Goal: Information Seeking & Learning: Learn about a topic

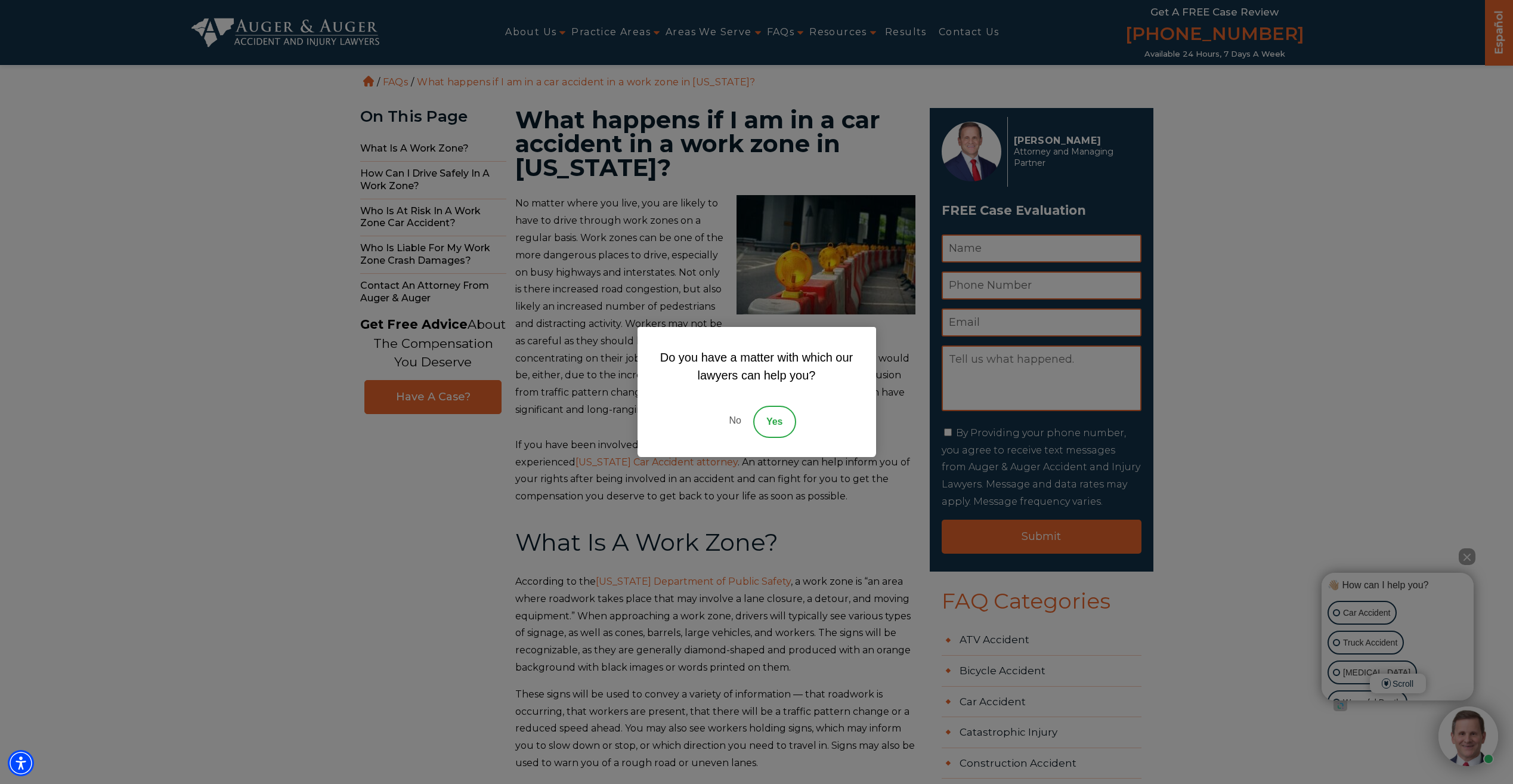
click at [734, 424] on link "No" at bounding box center [735, 422] width 36 height 32
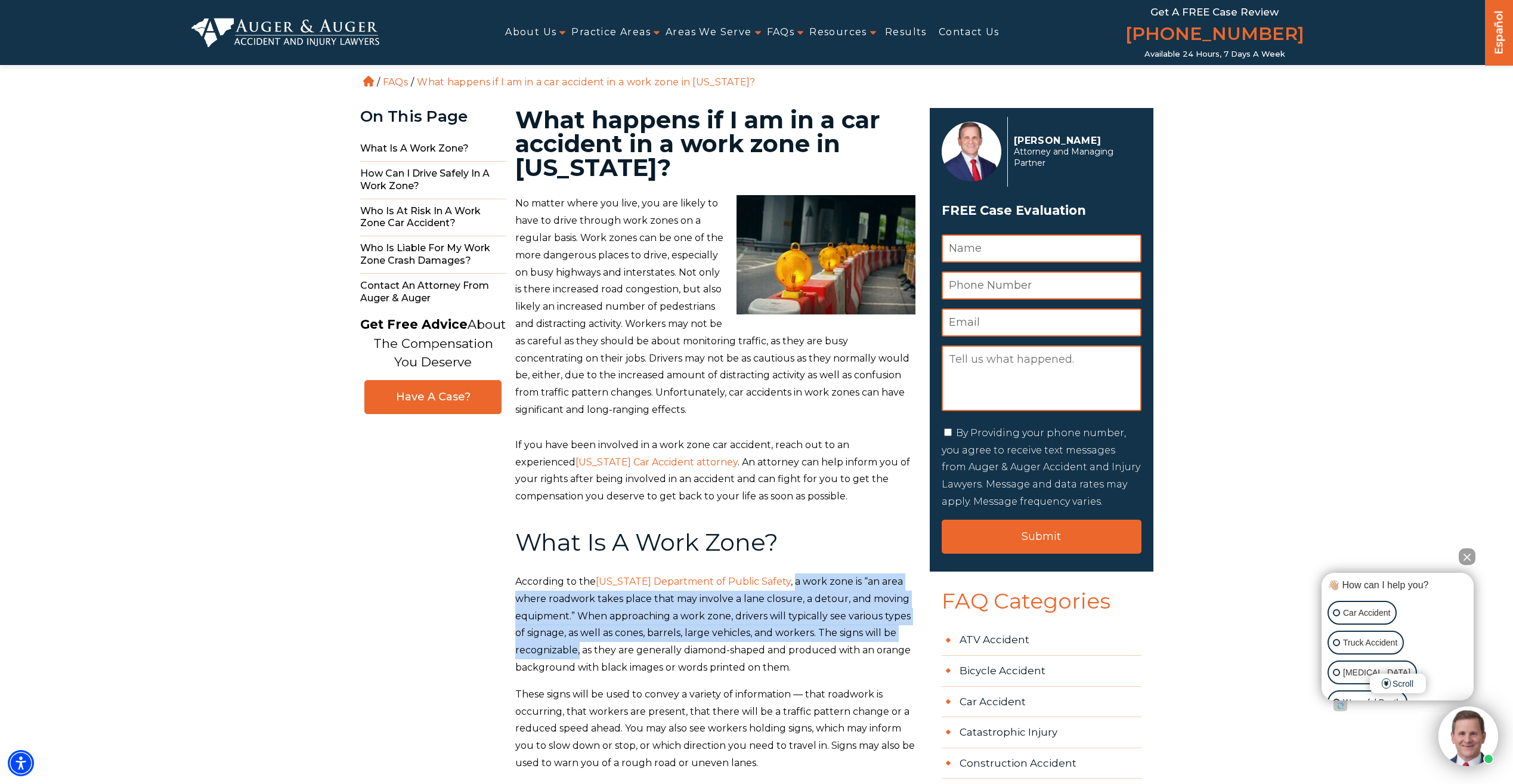
drag, startPoint x: 811, startPoint y: 582, endPoint x: 641, endPoint y: 647, distance: 182.0
click at [641, 647] on span ", a work zone is “an area where roadwork takes place that may involve a lane cl…" at bounding box center [713, 624] width 396 height 97
copy span "a work zone is “an area where roadwork takes place that may involve a lane clos…"
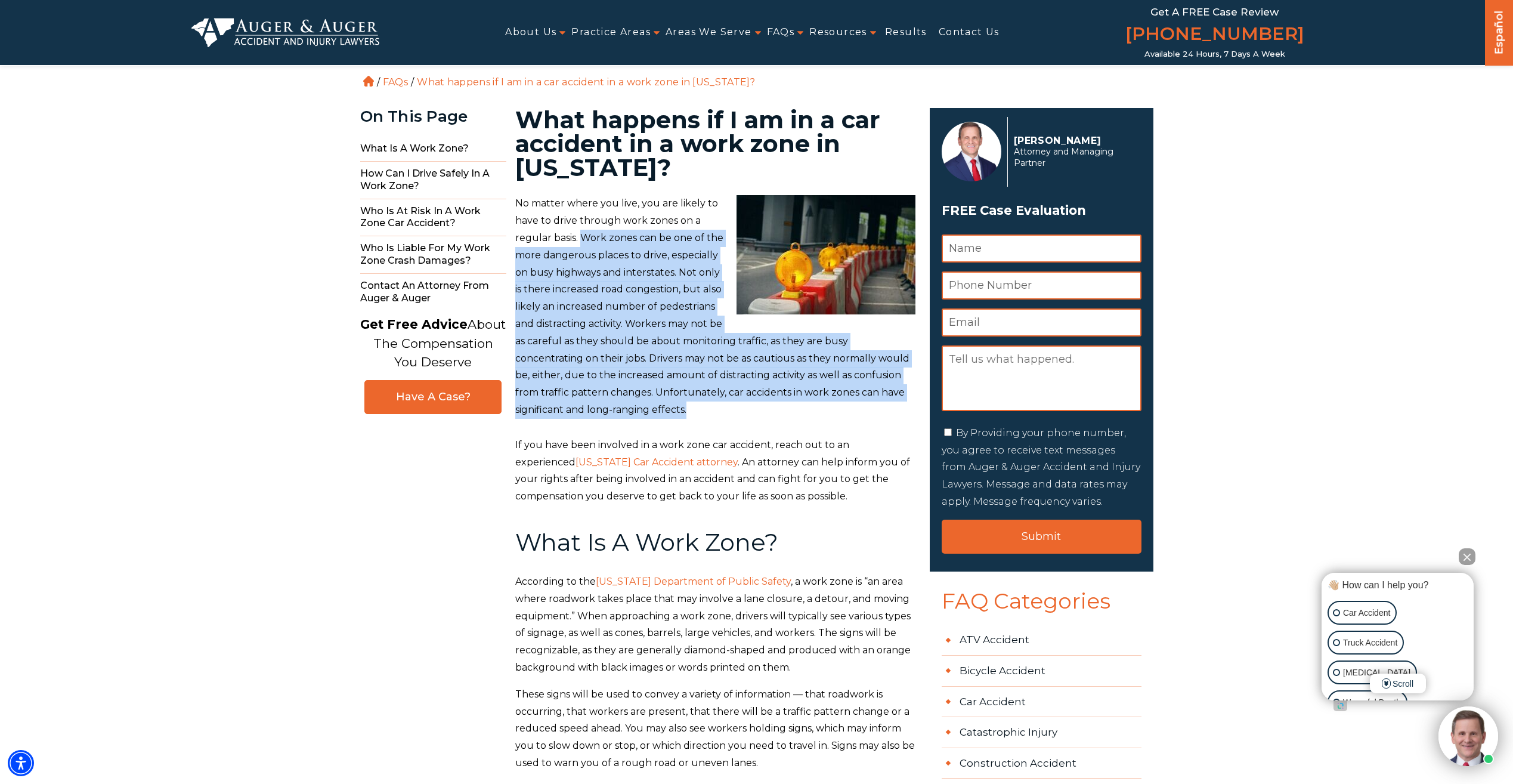
drag, startPoint x: 583, startPoint y: 237, endPoint x: 904, endPoint y: 403, distance: 361.4
click at [904, 403] on p "No matter where you live, you are likely to have to drive through work zones on…" at bounding box center [716, 307] width 400 height 223
copy span "Work zones can be one of the more dangerous places to drive, especially on busy…"
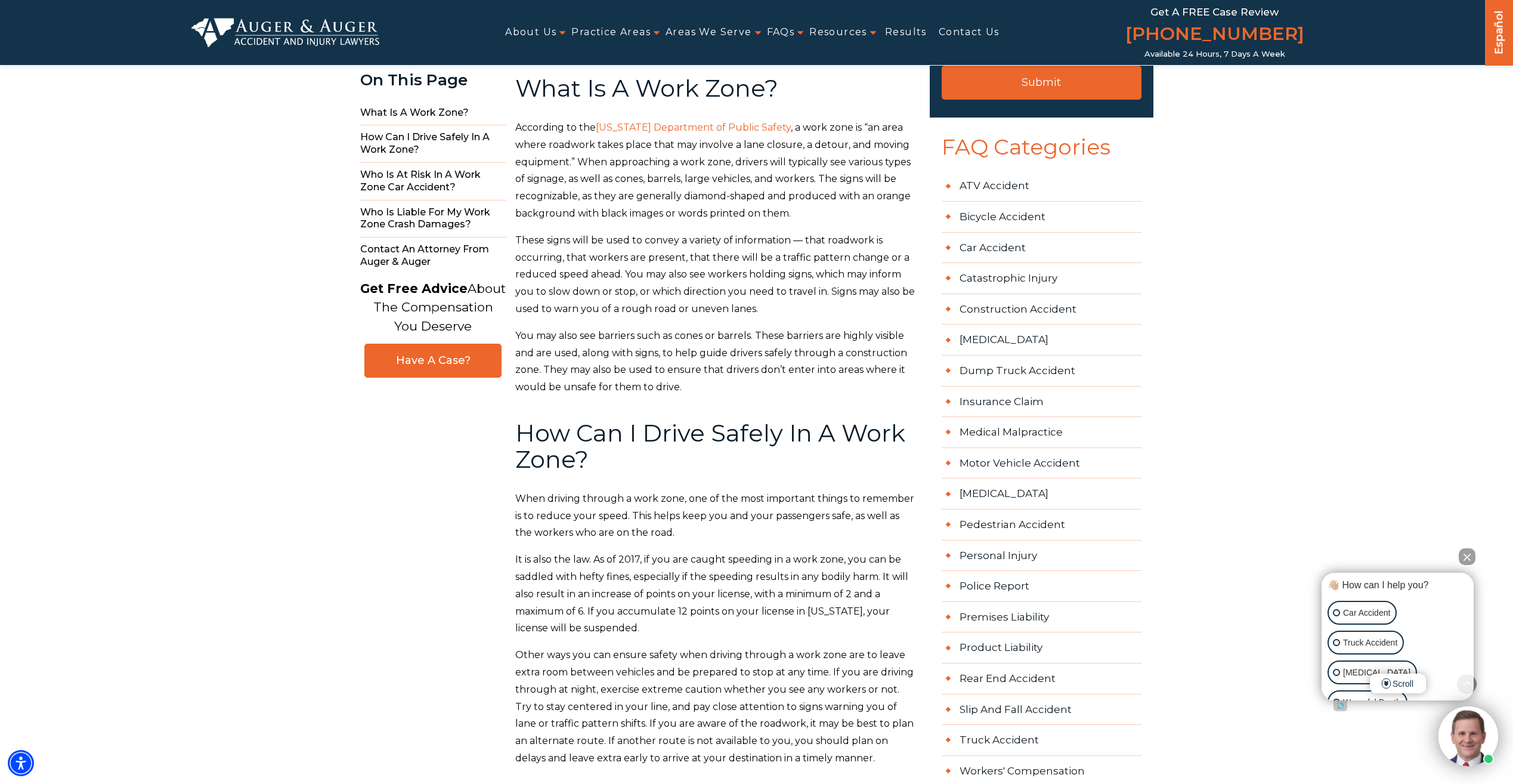
scroll to position [477, 0]
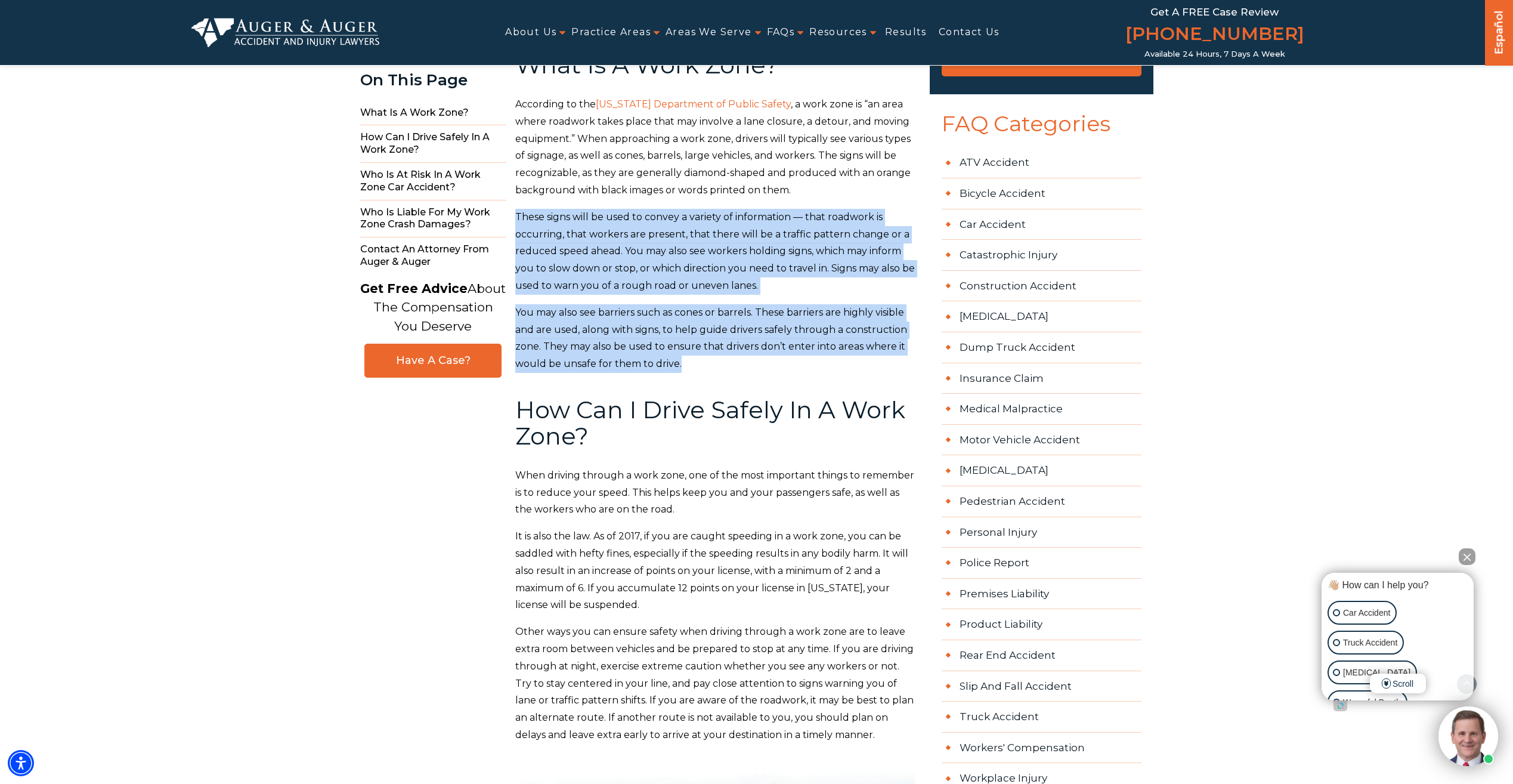
drag, startPoint x: 516, startPoint y: 216, endPoint x: 904, endPoint y: 357, distance: 412.8
drag, startPoint x: 904, startPoint y: 357, endPoint x: 895, endPoint y: 342, distance: 17.5
copy div "These signs will be used to convey a variety of information — that roadwork is …"
